Goal: Check status: Check status

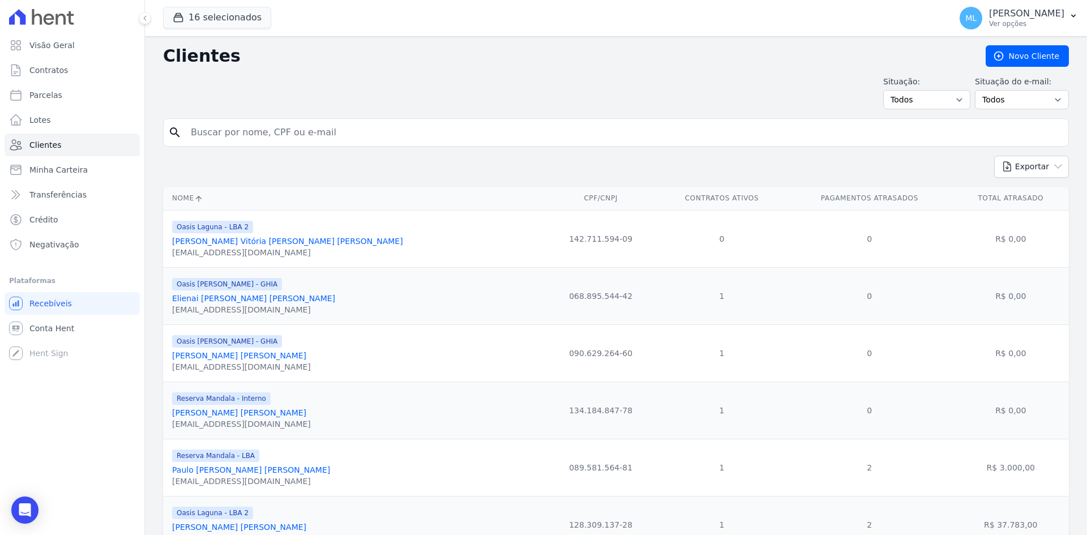
drag, startPoint x: 0, startPoint y: 0, endPoint x: 247, endPoint y: 135, distance: 281.6
click at [247, 135] on input "search" at bounding box center [624, 132] width 880 height 23
type input "[DEMOGRAPHIC_DATA]"
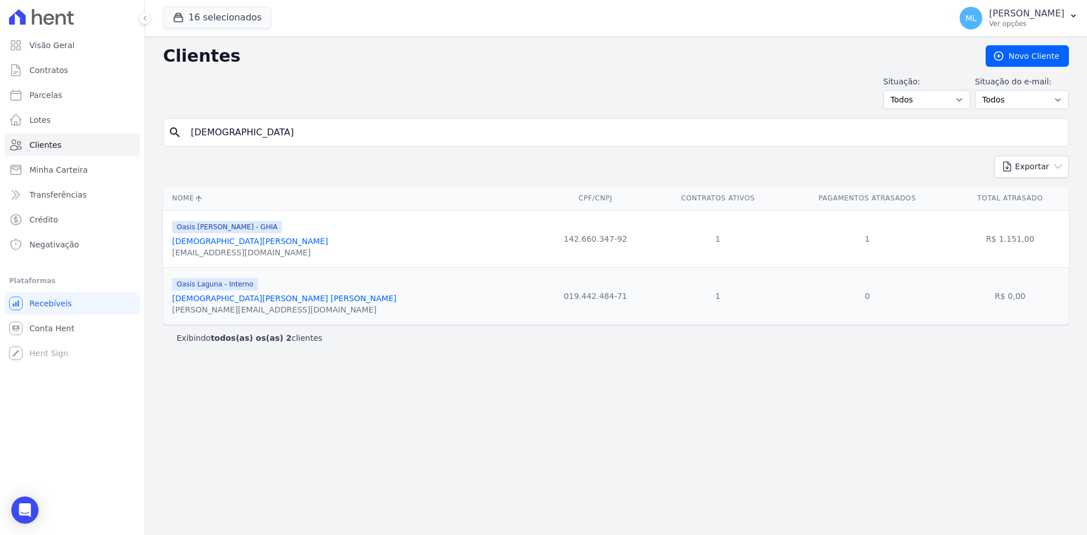
click at [247, 246] on link "[DEMOGRAPHIC_DATA][PERSON_NAME]" at bounding box center [250, 241] width 156 height 9
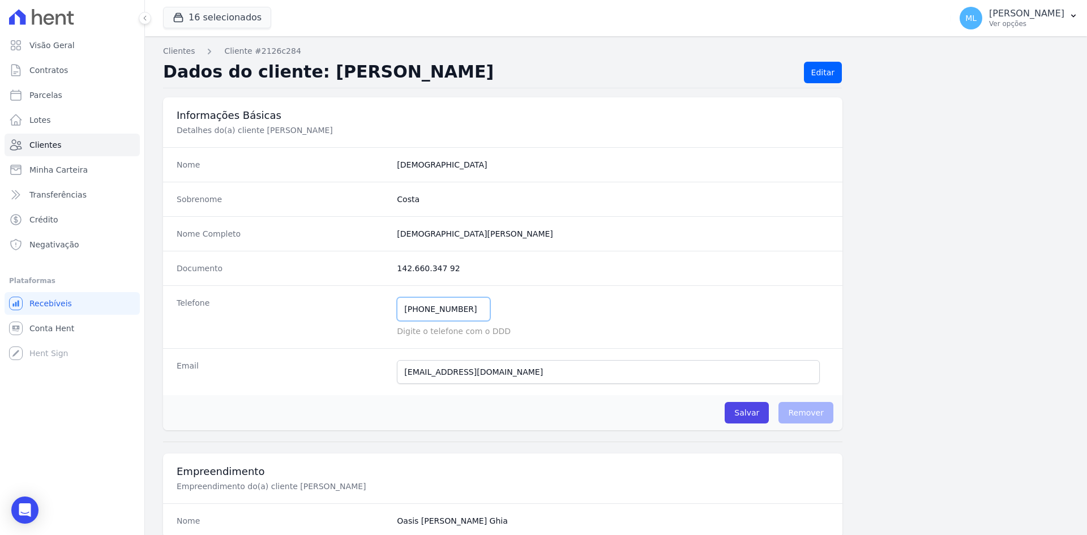
drag, startPoint x: 467, startPoint y: 306, endPoint x: 332, endPoint y: 300, distance: 134.9
click at [332, 303] on div "Telefone [PHONE_NUMBER] Mensagem de SMS ainda não enviada.. Mensagem de [PERSON…" at bounding box center [503, 316] width 680 height 63
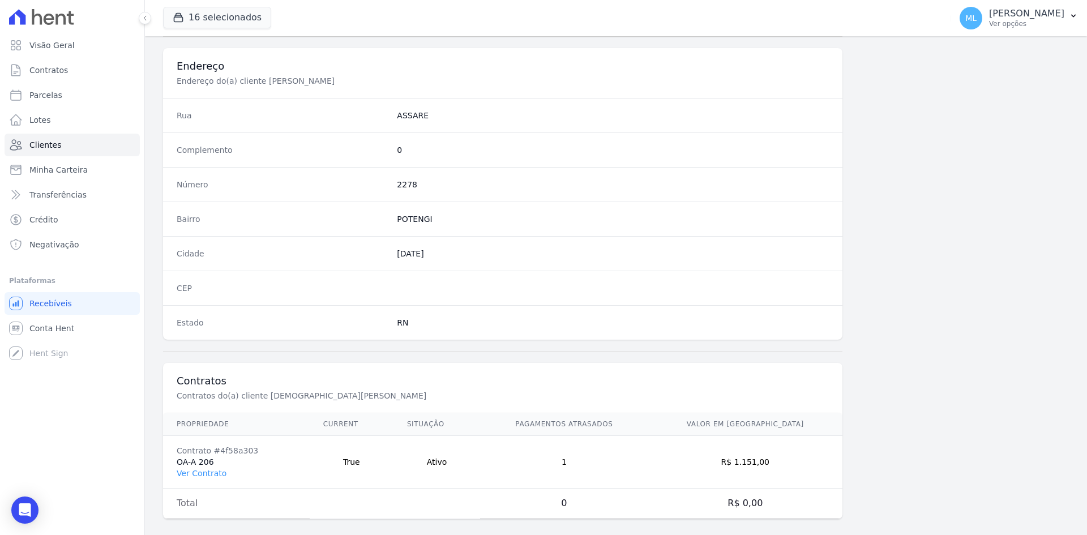
scroll to position [524, 0]
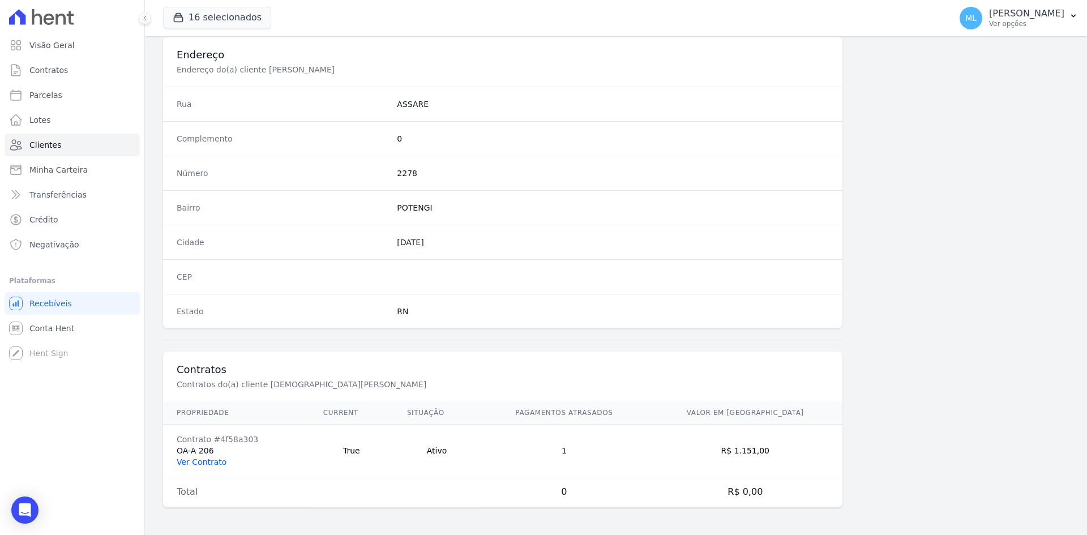
click at [215, 460] on link "Ver Contrato" at bounding box center [202, 462] width 50 height 9
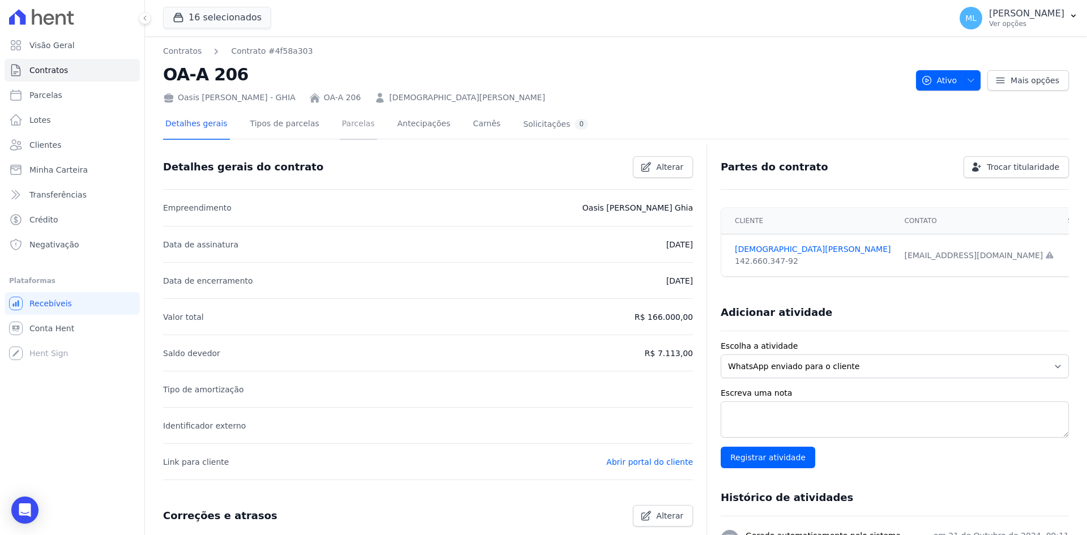
click at [340, 116] on link "Parcelas" at bounding box center [358, 125] width 37 height 30
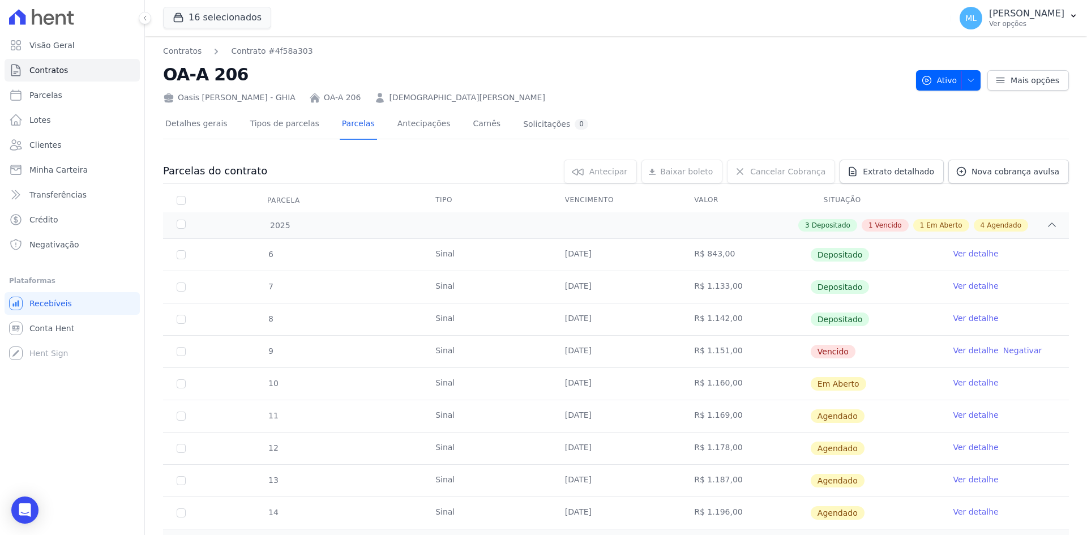
click at [976, 351] on link "Ver detalhe" at bounding box center [975, 350] width 45 height 11
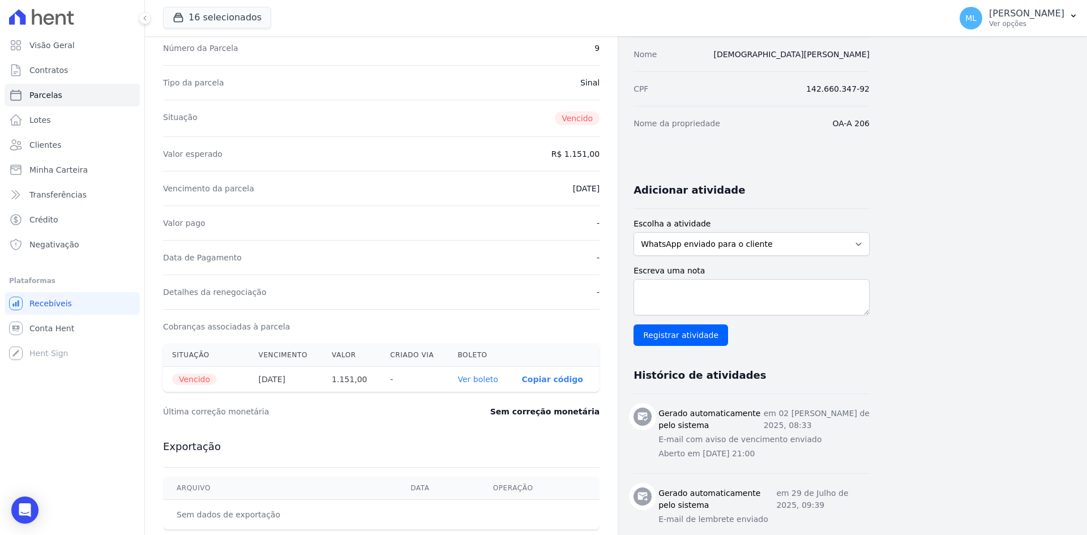
scroll to position [113, 0]
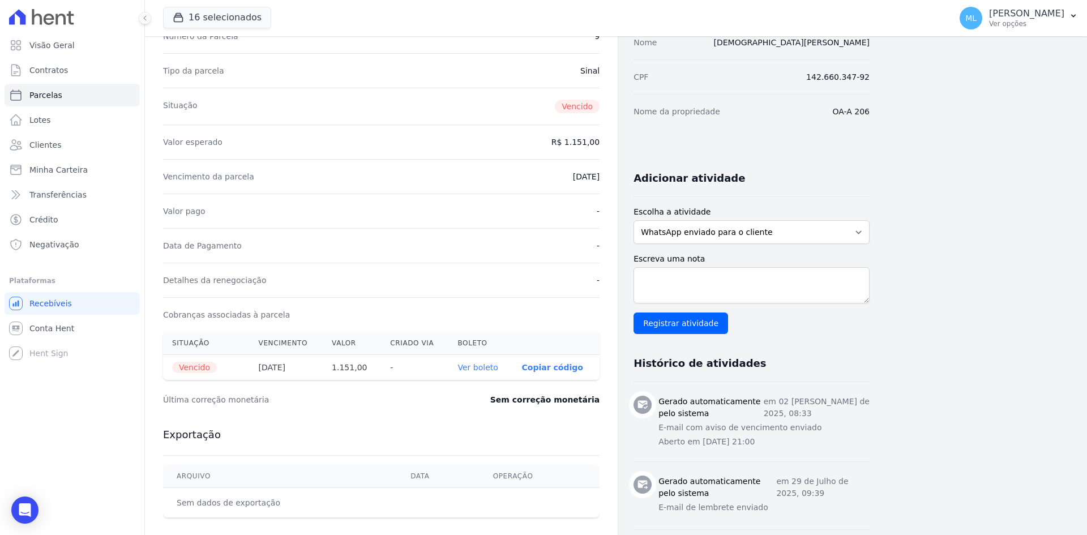
click at [490, 369] on link "Ver boleto" at bounding box center [478, 367] width 40 height 9
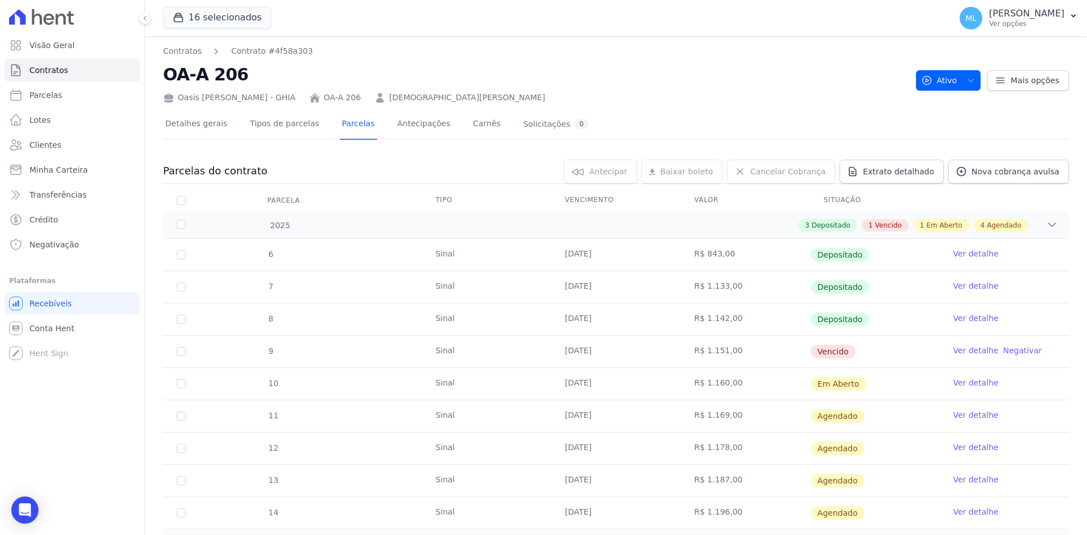
click at [969, 383] on link "Ver detalhe" at bounding box center [975, 382] width 45 height 11
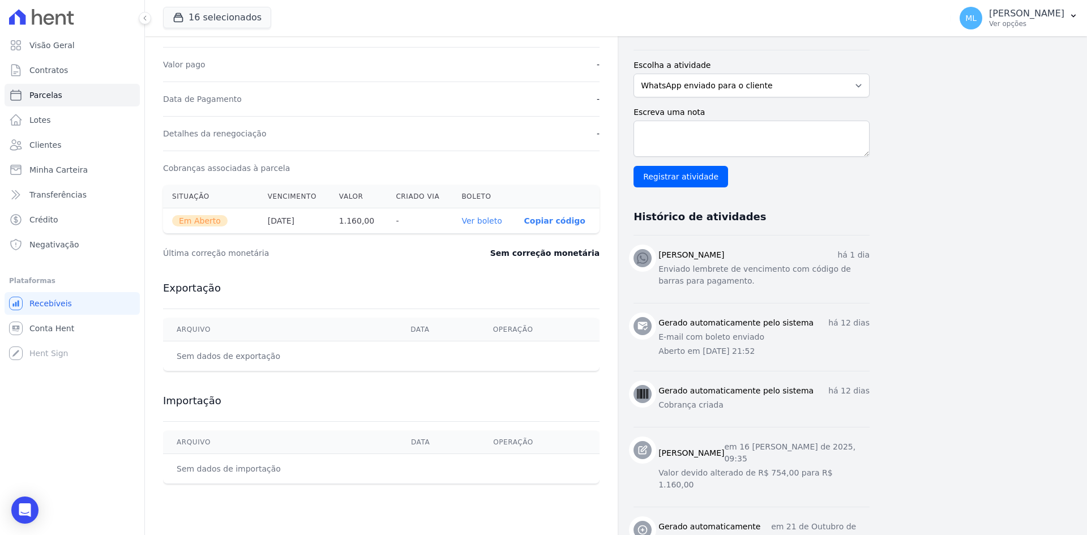
scroll to position [294, 0]
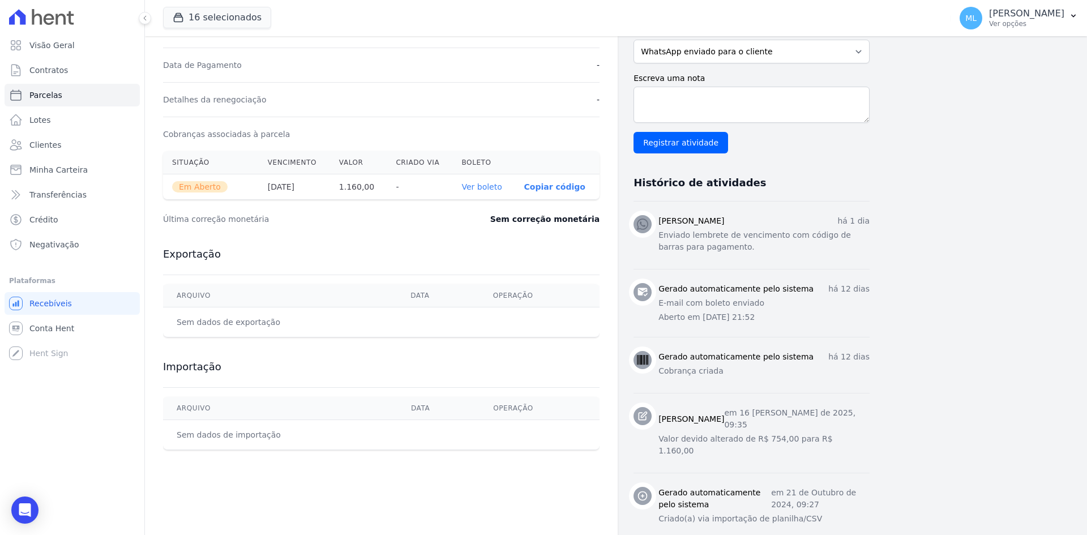
click at [476, 191] on link "Ver boleto" at bounding box center [482, 186] width 40 height 9
